Goal: Find specific page/section: Find specific page/section

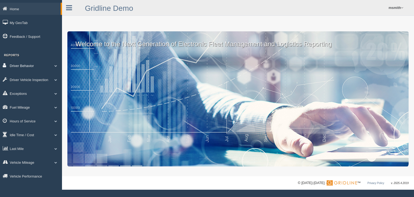
click at [22, 65] on link "Driver Behavior" at bounding box center [31, 65] width 62 height 12
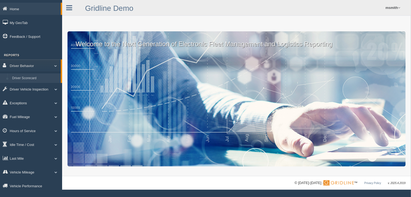
click at [25, 77] on link "Driver Scorecard" at bounding box center [35, 78] width 51 height 10
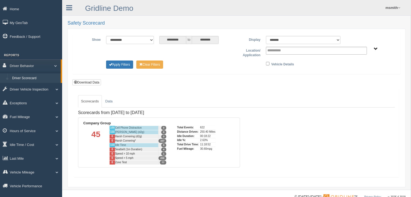
click at [25, 77] on link "Driver Scorecard" at bounding box center [35, 78] width 51 height 10
click at [29, 67] on link "Driver Behavior" at bounding box center [30, 65] width 61 height 12
